Goal: Obtain resource: Download file/media

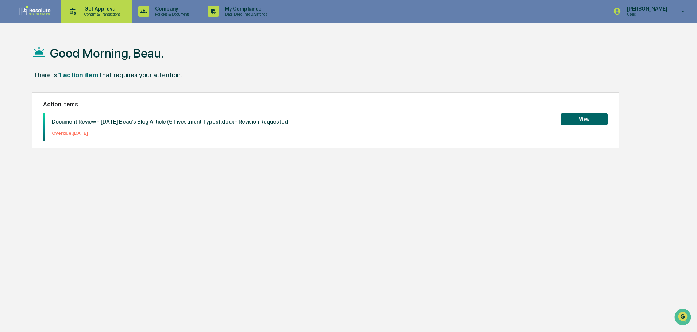
click at [106, 16] on p "Content & Transactions" at bounding box center [100, 14] width 45 height 5
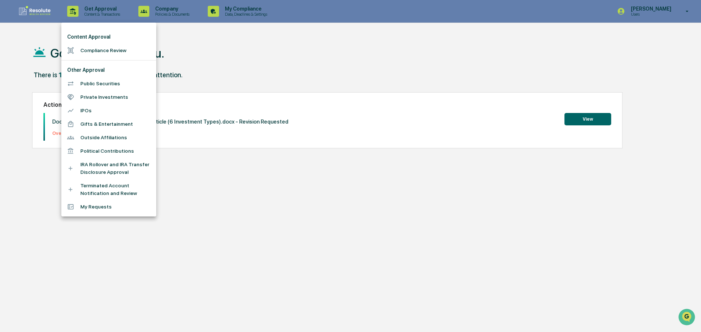
click at [95, 208] on li "My Requests" at bounding box center [108, 207] width 95 height 14
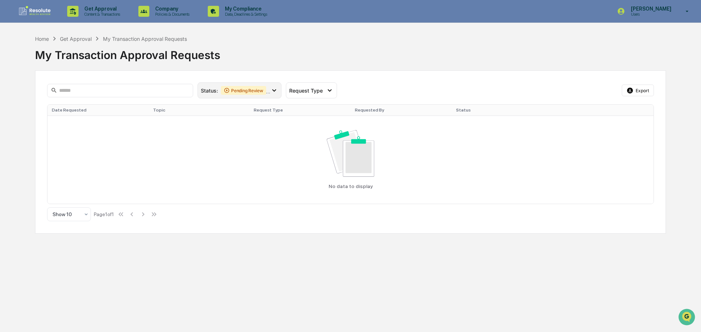
click at [276, 88] on icon at bounding box center [274, 90] width 8 height 8
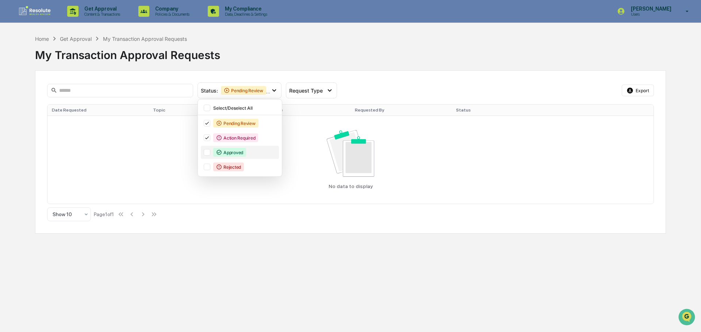
click at [227, 156] on div "Approved" at bounding box center [229, 152] width 33 height 9
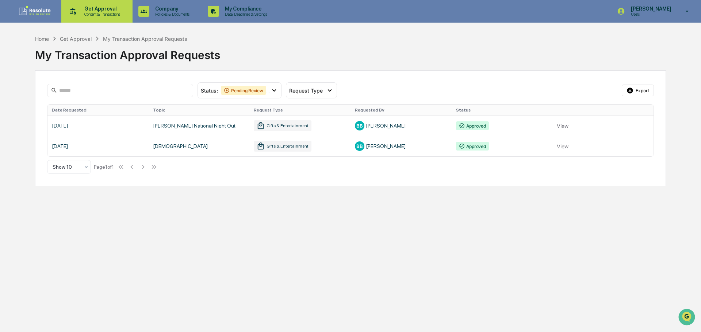
click at [93, 16] on p "Content & Transactions" at bounding box center [100, 14] width 45 height 5
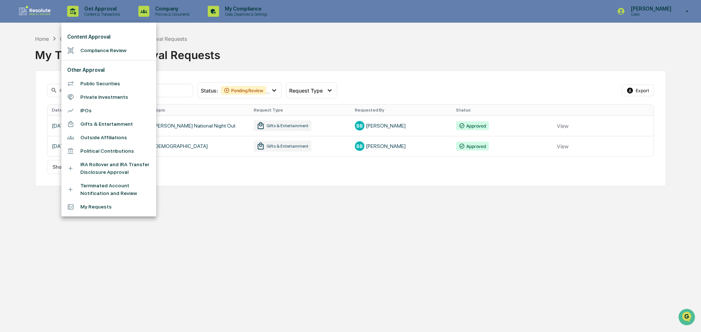
click at [89, 55] on li "Compliance Review" at bounding box center [108, 51] width 95 height 14
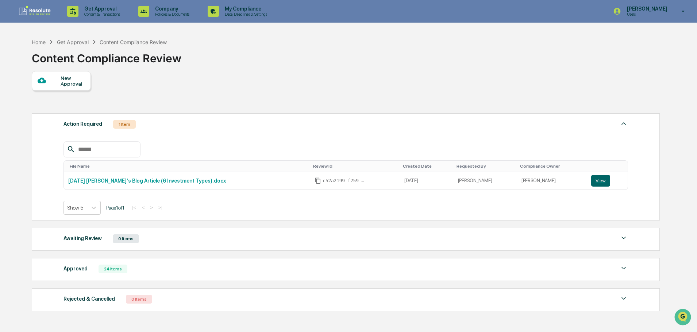
click at [99, 271] on div "24 Items" at bounding box center [113, 269] width 29 height 9
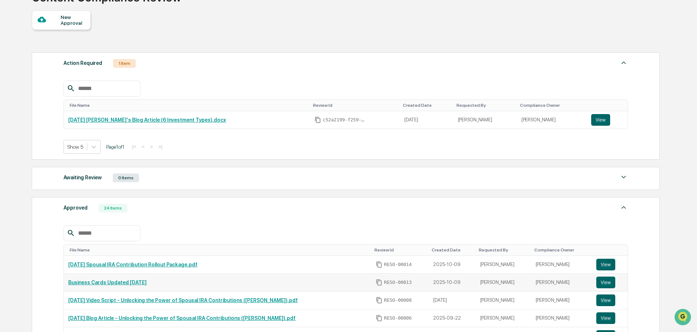
scroll to position [122, 0]
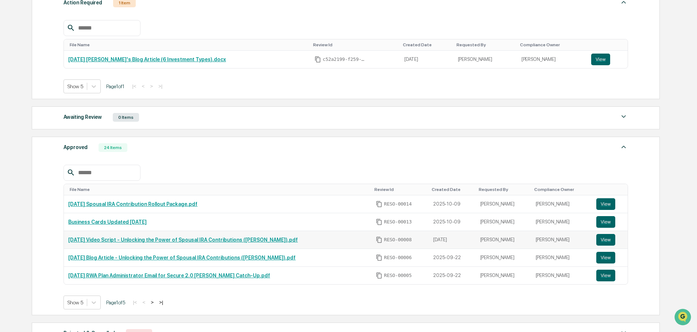
click at [157, 240] on link "[DATE] Video Script - Unlocking the Power of Spousal IRA Contributions ([PERSON…" at bounding box center [183, 240] width 230 height 6
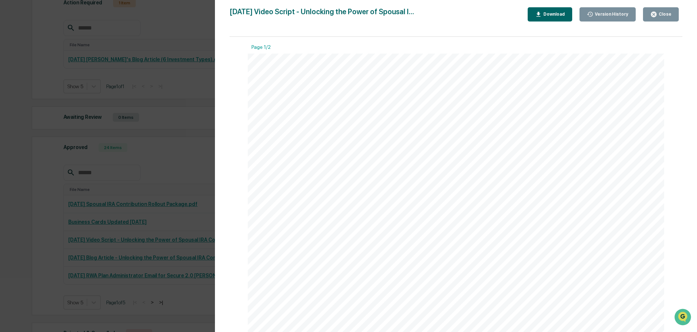
click at [200, 88] on div "Version History [DATE] 04:21 PM [PERSON_NAME] [DATE] 04:55 PM [PERSON_NAME] [DA…" at bounding box center [348, 166] width 697 height 332
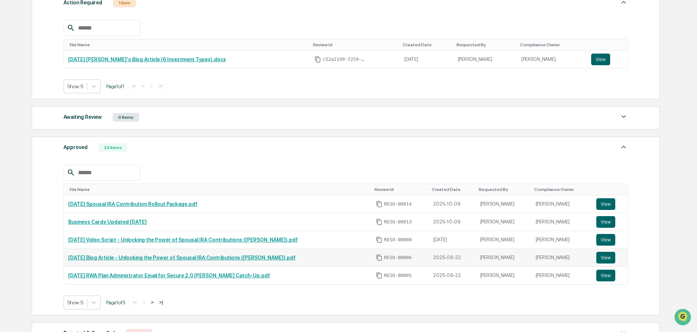
click at [148, 257] on link "[DATE] Blog Article - Unlocking the Power of Spousal IRA Contributions ([PERSON…" at bounding box center [181, 258] width 227 height 6
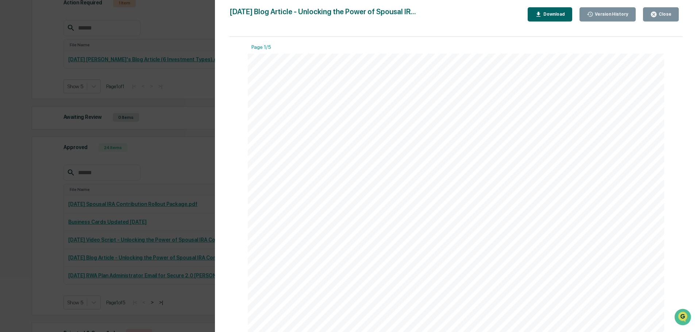
click at [558, 13] on div "Download" at bounding box center [553, 14] width 23 height 5
click at [200, 240] on div "Version History [DATE] 05:17 PM [PERSON_NAME] [DATE] 06:53 PM [PERSON_NAME] [DA…" at bounding box center [348, 166] width 697 height 332
